Goal: Information Seeking & Learning: Learn about a topic

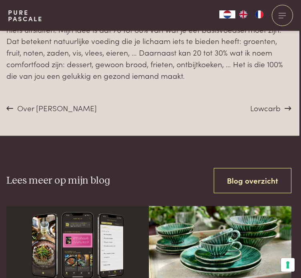
scroll to position [2710, 7]
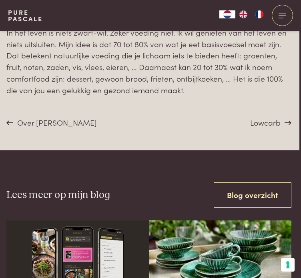
click at [266, 123] on span "Lowcarb" at bounding box center [265, 122] width 30 height 11
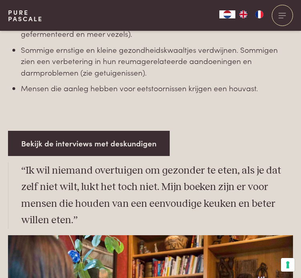
scroll to position [1190, 0]
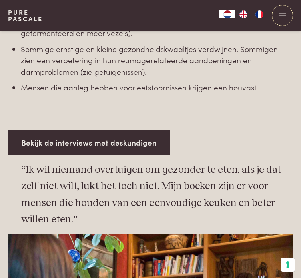
click at [100, 130] on link "Bekijk de interviews met deskundigen" at bounding box center [89, 142] width 162 height 25
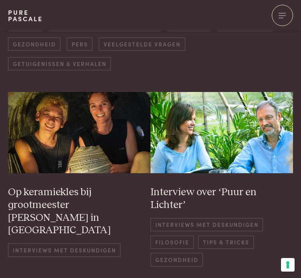
scroll to position [120, 0]
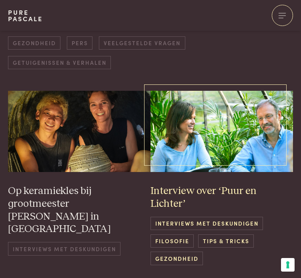
click at [228, 129] on img at bounding box center [222, 131] width 143 height 81
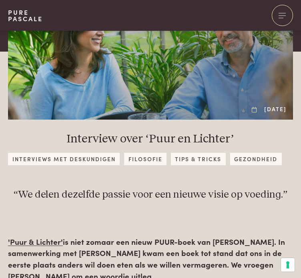
scroll to position [52, 0]
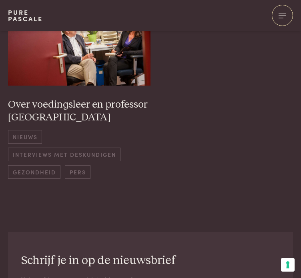
scroll to position [861, 0]
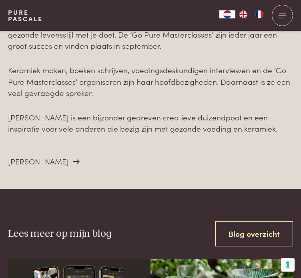
scroll to position [2494, 0]
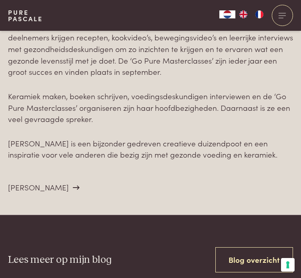
click at [36, 182] on span "[PERSON_NAME]" at bounding box center [38, 187] width 61 height 11
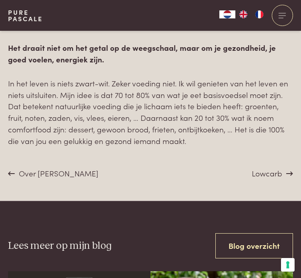
scroll to position [2660, 0]
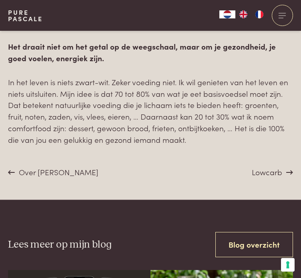
click at [272, 177] on div "Lowcarb" at bounding box center [272, 173] width 41 height 12
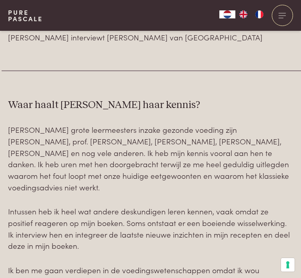
scroll to position [1590, 0]
